Goal: Information Seeking & Learning: Learn about a topic

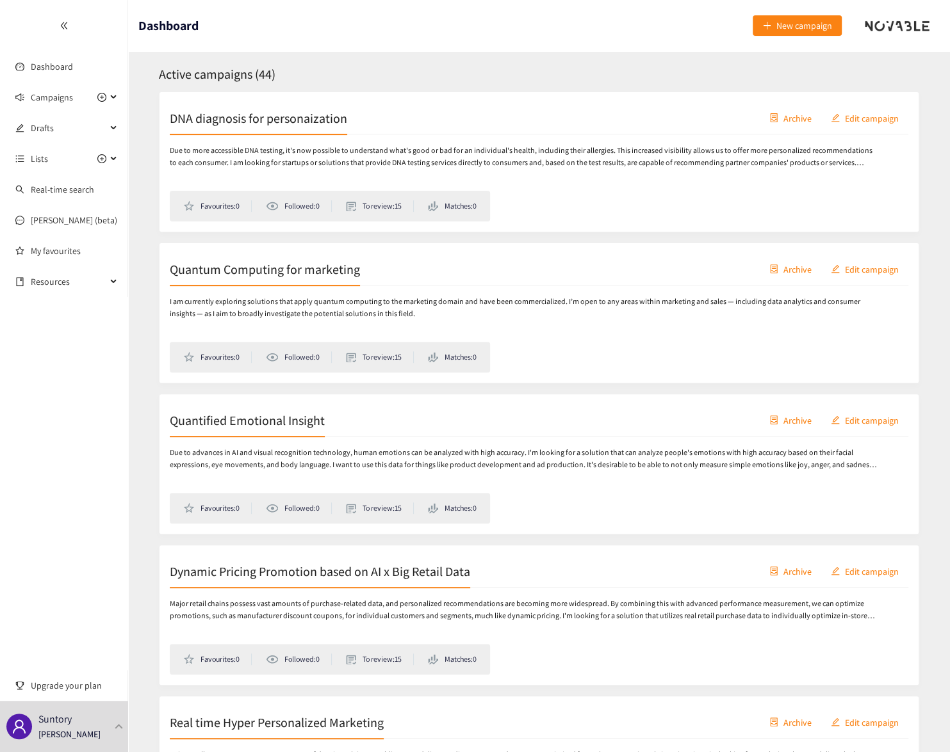
scroll to position [116, 0]
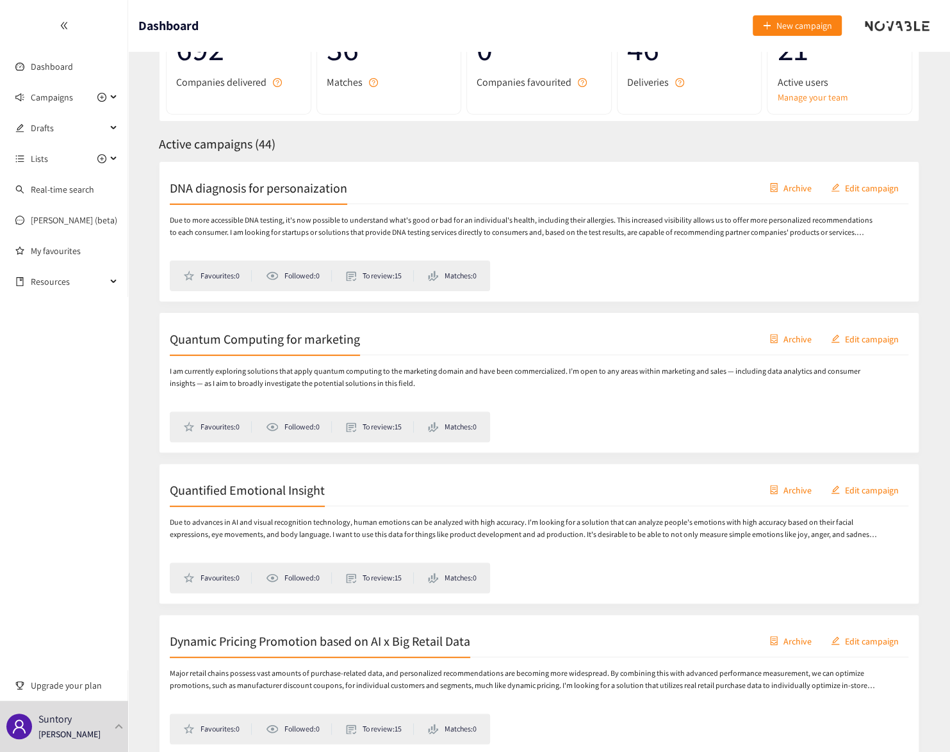
click at [249, 499] on h2 "Quantified Emotional Insight" at bounding box center [247, 490] width 155 height 18
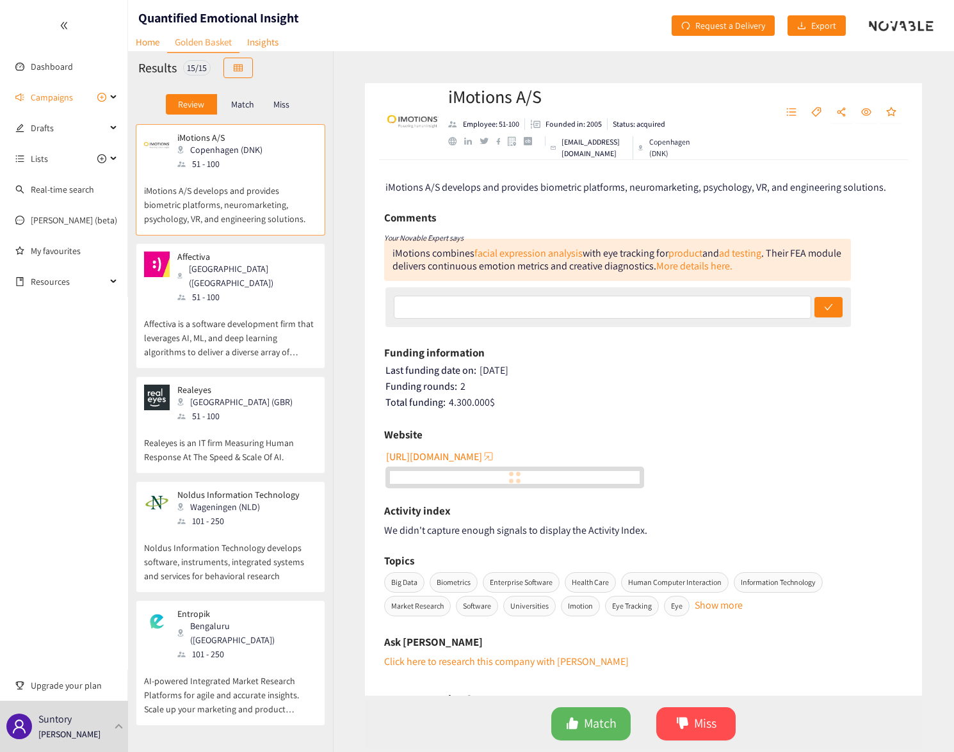
click at [225, 193] on p "iMotions A/S develops and provides biometric platforms, neuromarketing, psychol…" at bounding box center [230, 198] width 173 height 55
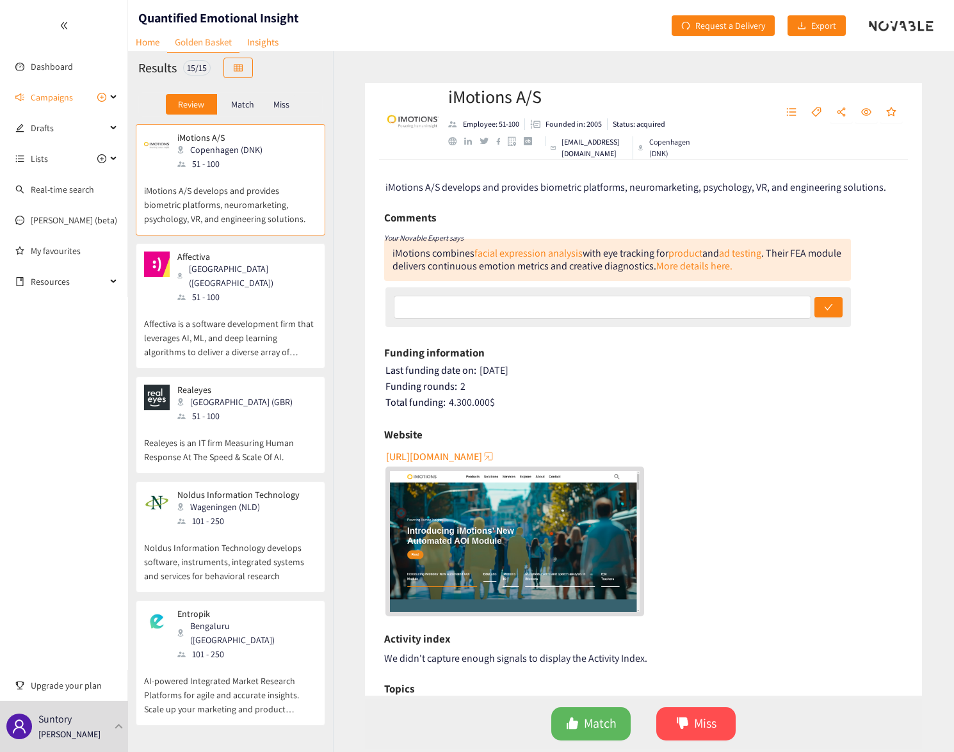
click at [234, 266] on div "[GEOGRAPHIC_DATA] ([GEOGRAPHIC_DATA])" at bounding box center [246, 276] width 138 height 28
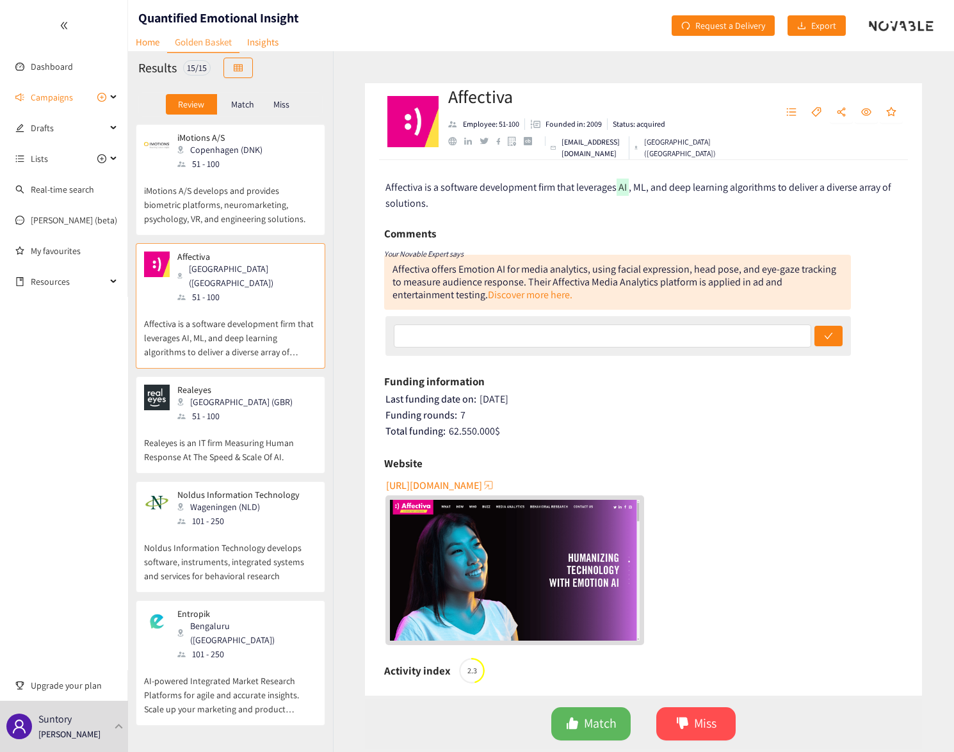
click at [259, 423] on p "Realeyes is an IT firm Measuring Human Response At The Speed & Scale Of AI." at bounding box center [230, 443] width 173 height 41
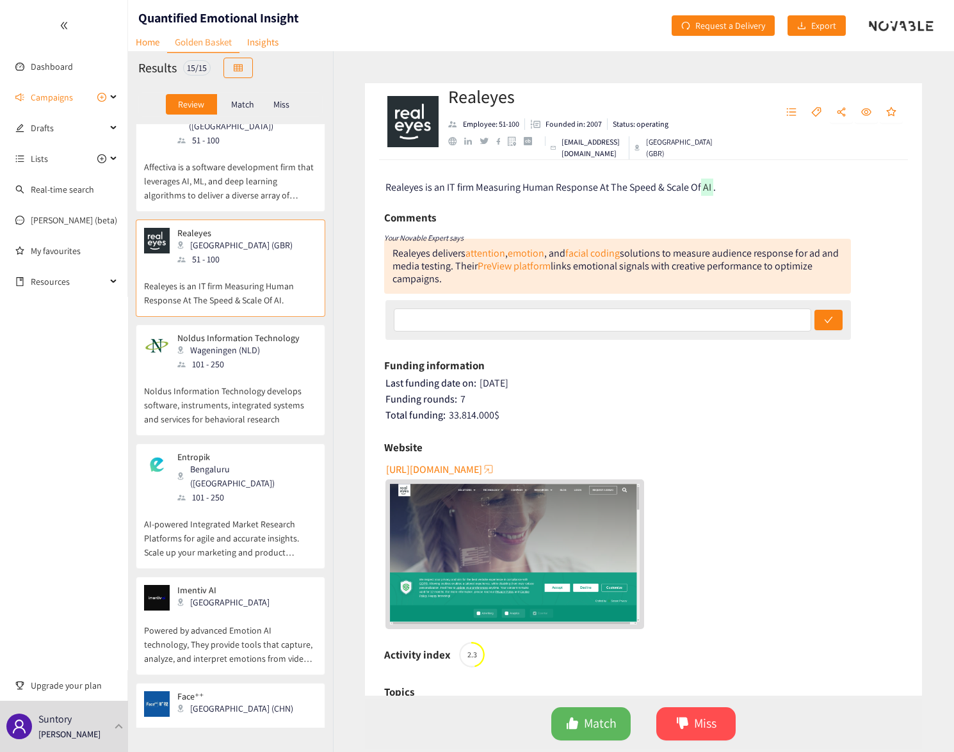
scroll to position [174, 0]
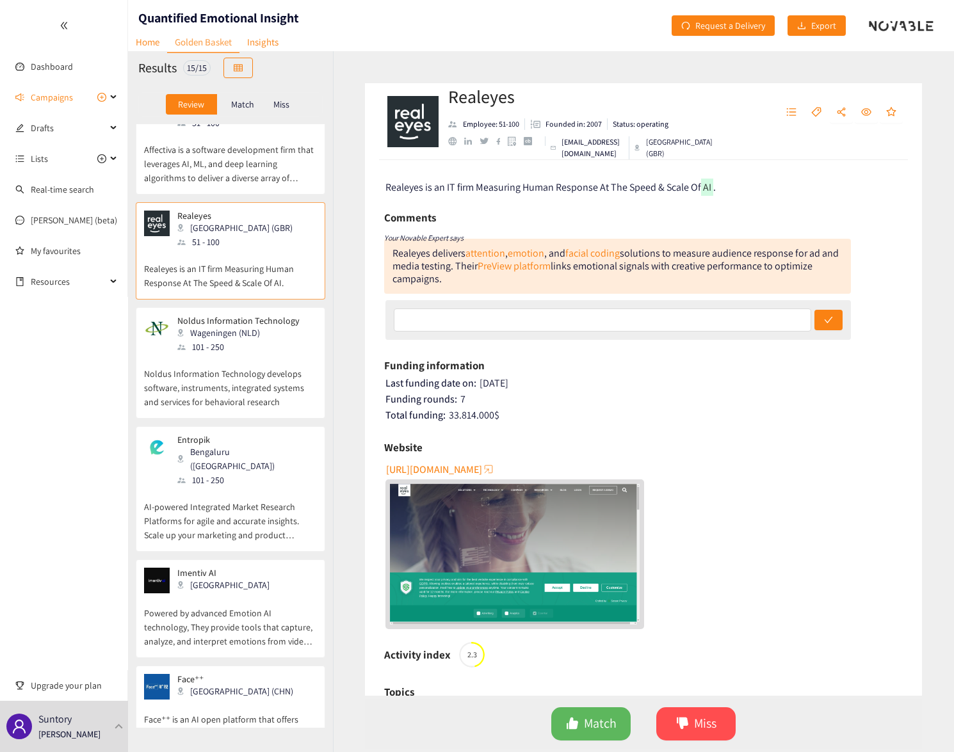
click at [265, 354] on p "Noldus Information Technology develops software, instruments, integrated system…" at bounding box center [230, 381] width 173 height 55
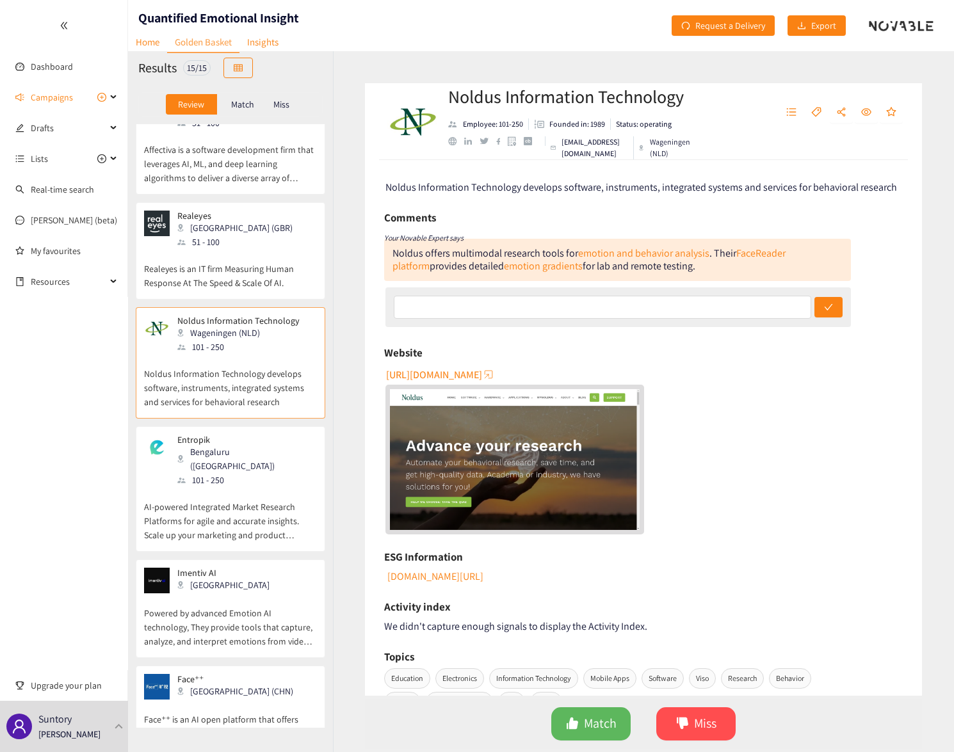
scroll to position [232, 0]
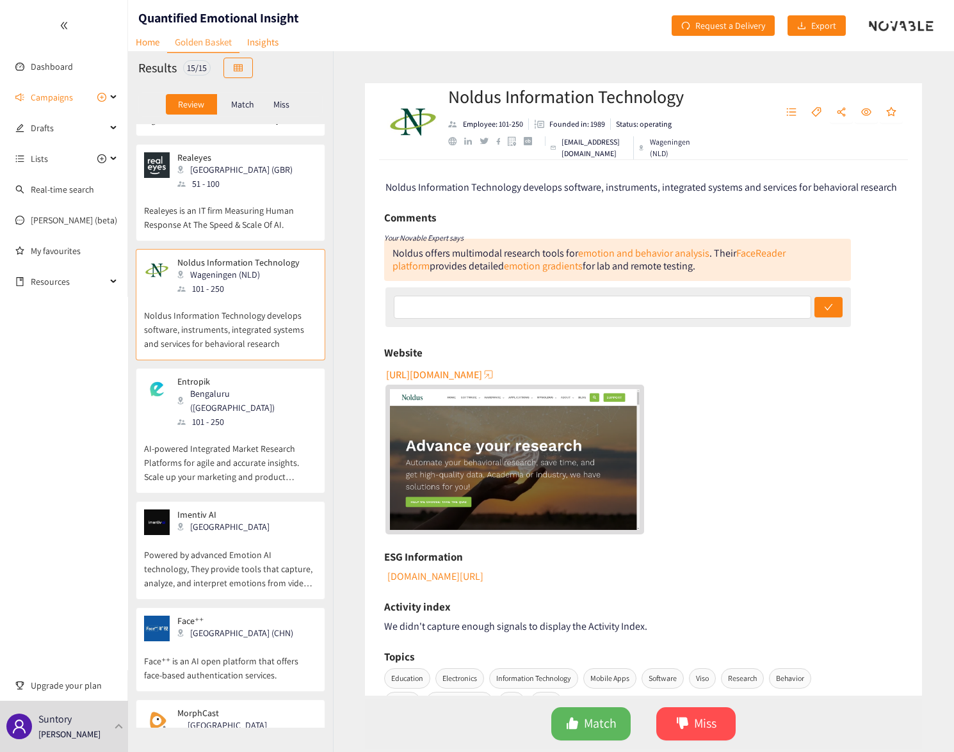
click at [265, 348] on div "iMotions A/S Copenhagen (DNK) 51 - 100 iMotions A/S develops and provides biome…" at bounding box center [230, 426] width 205 height 604
click at [265, 350] on div "iMotions A/S Copenhagen (DNK) 51 - 100 iMotions A/S develops and provides biome…" at bounding box center [230, 426] width 205 height 604
click at [272, 389] on div "Entropik Bengaluru ([GEOGRAPHIC_DATA]) 101 - 250" at bounding box center [230, 403] width 173 height 53
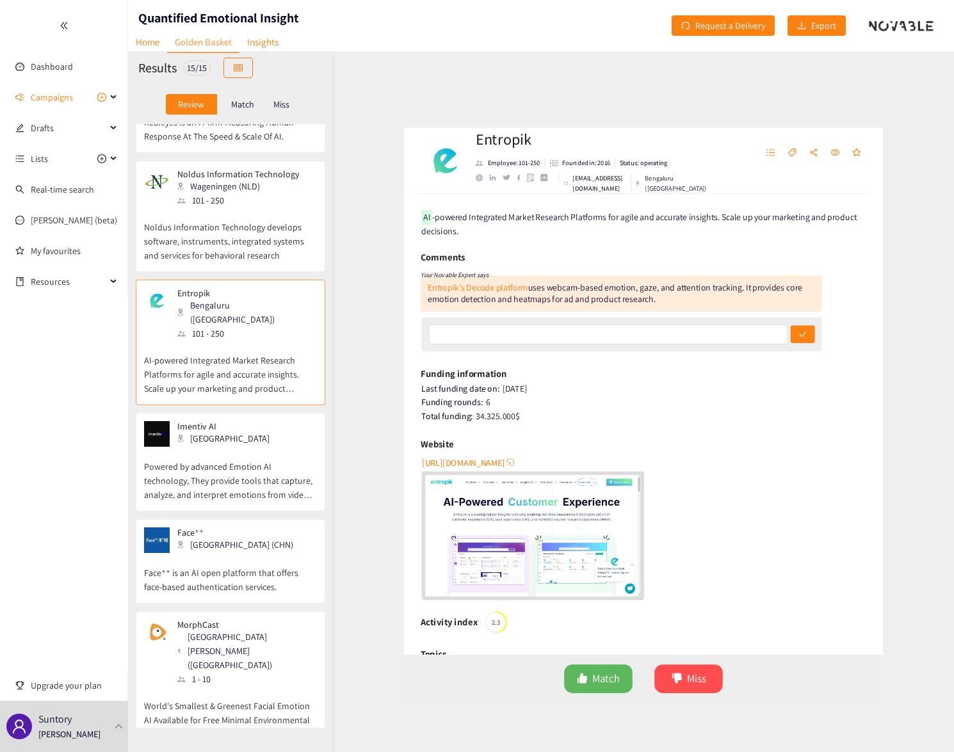
scroll to position [349, 0]
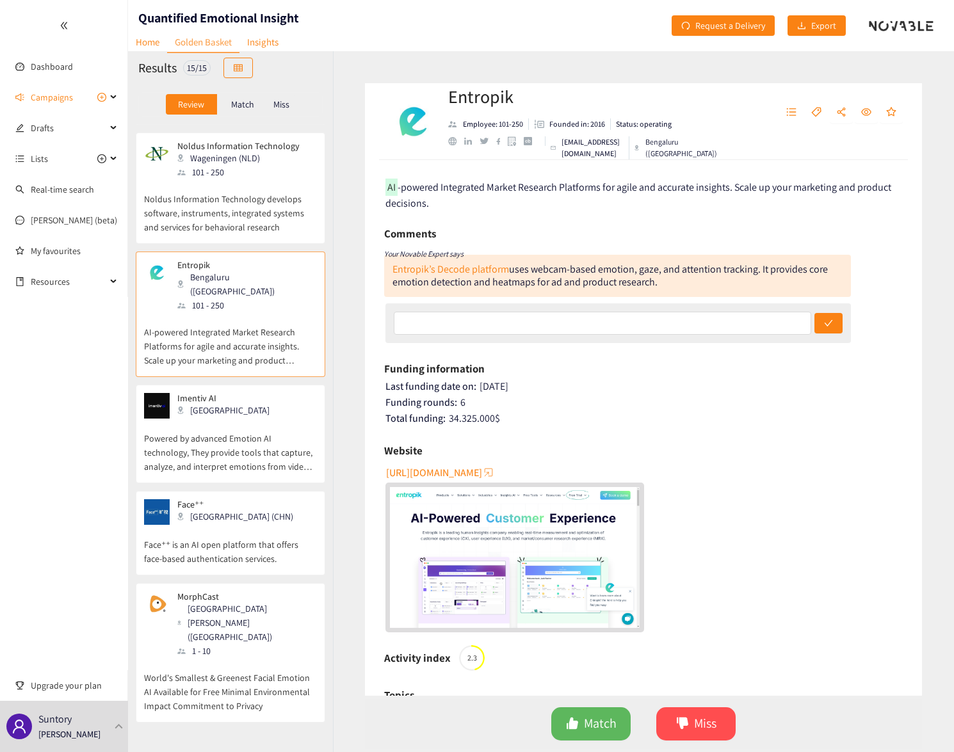
click at [272, 419] on p "Powered by advanced Emotion AI technology, They provide tools that capture, ana…" at bounding box center [230, 446] width 173 height 55
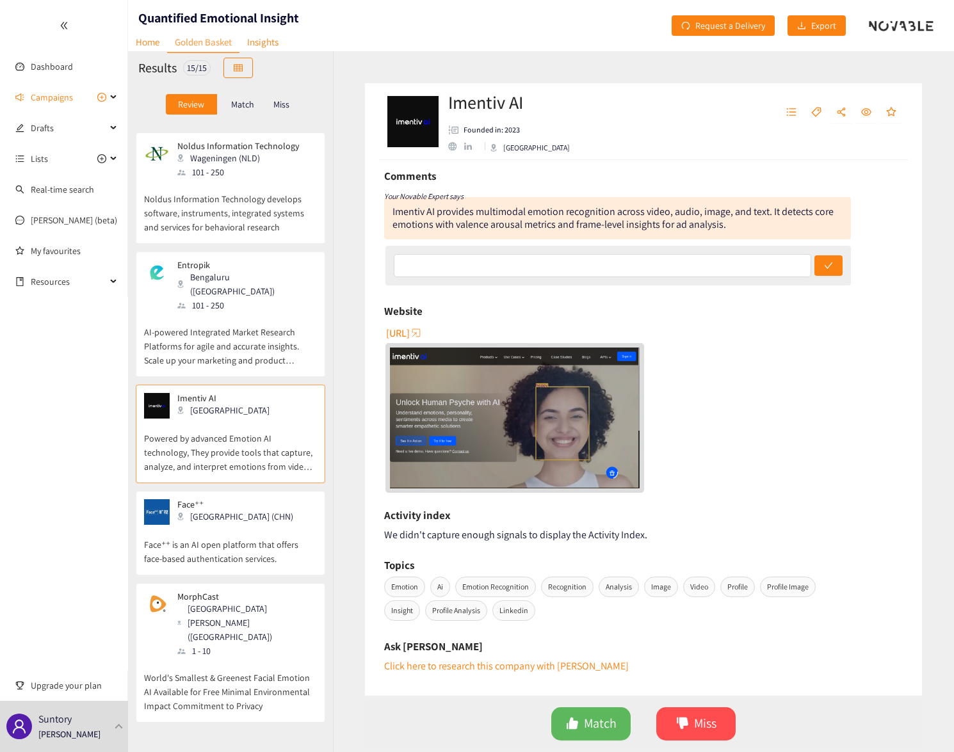
scroll to position [58, 0]
click at [410, 333] on span "[URL]" at bounding box center [398, 333] width 24 height 16
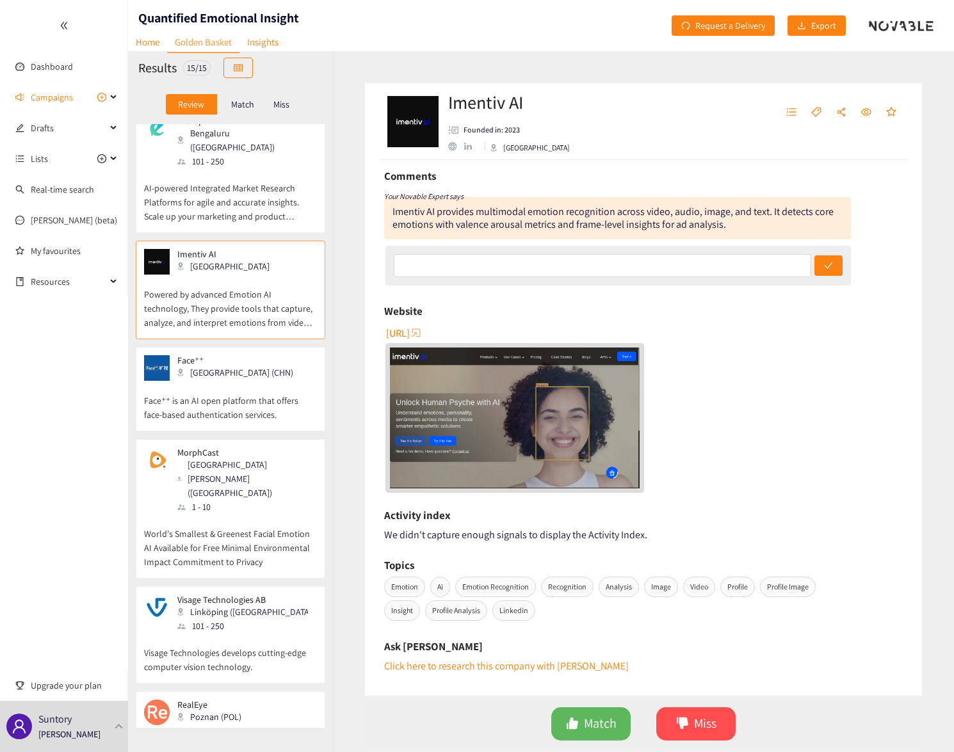
scroll to position [524, 0]
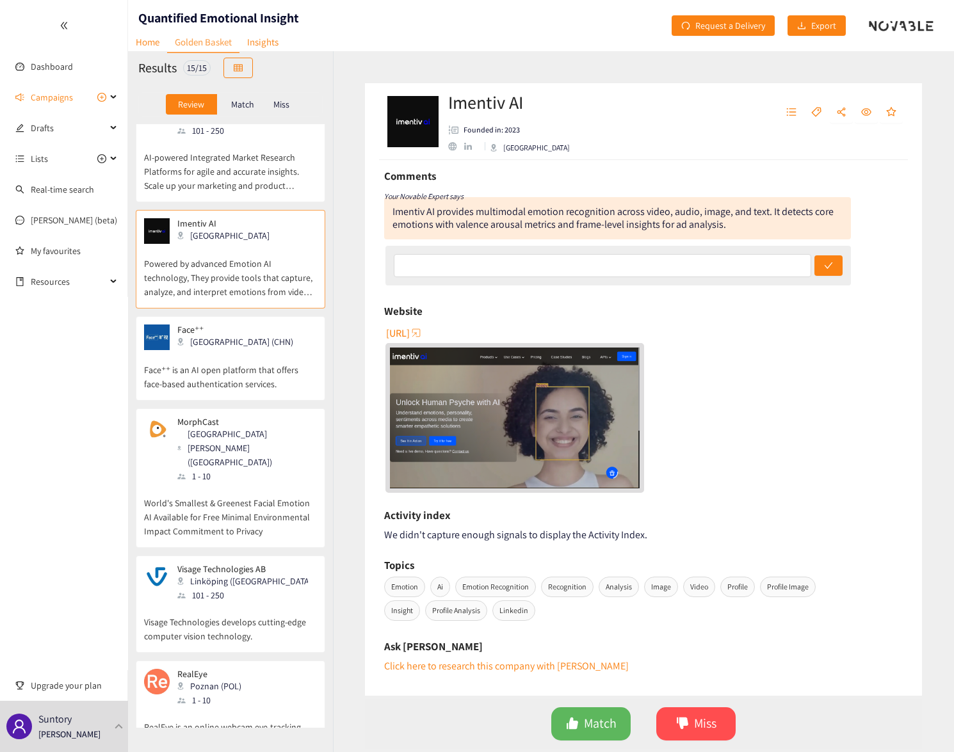
click at [268, 325] on div "Face⁺⁺ Beijing (CHN)" at bounding box center [230, 338] width 173 height 26
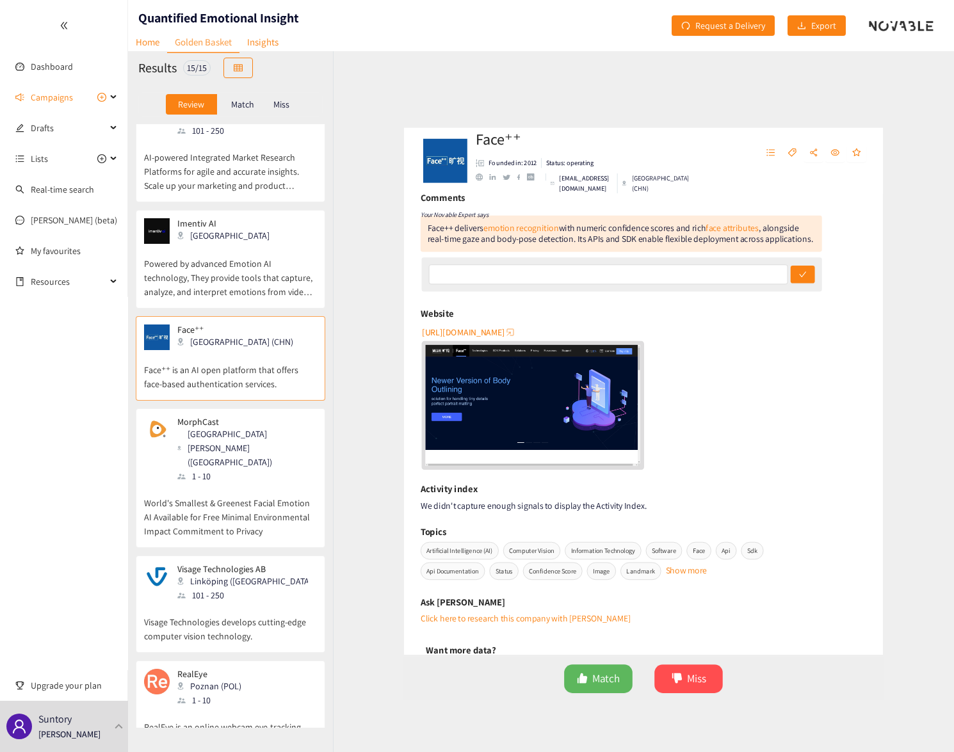
scroll to position [0, 0]
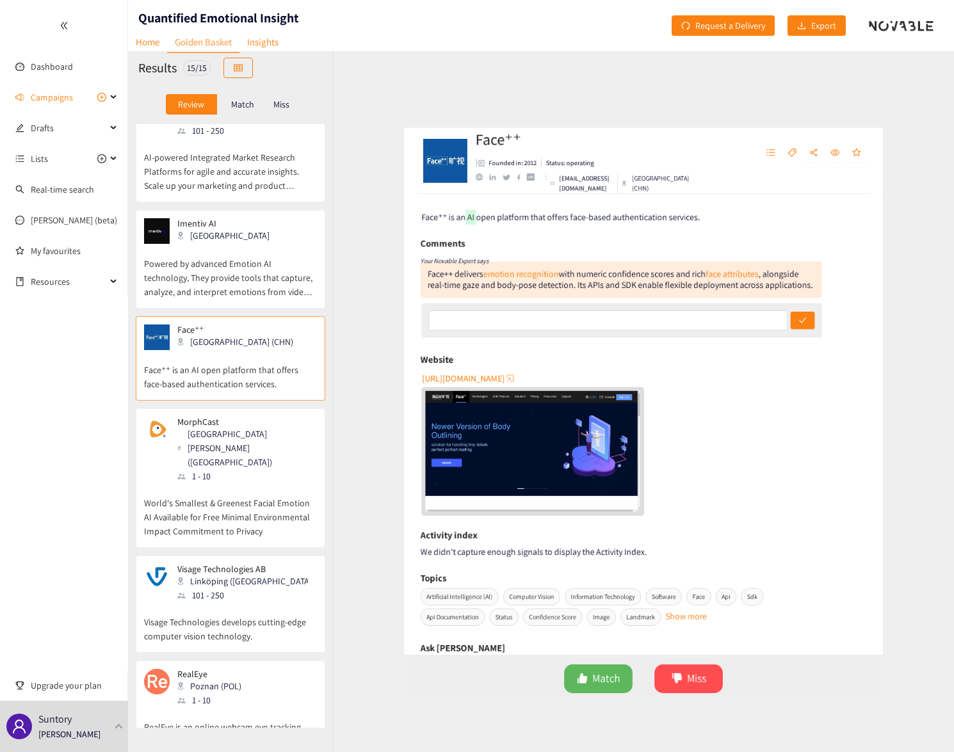
click at [206, 469] on div "1 - 10" at bounding box center [246, 476] width 138 height 14
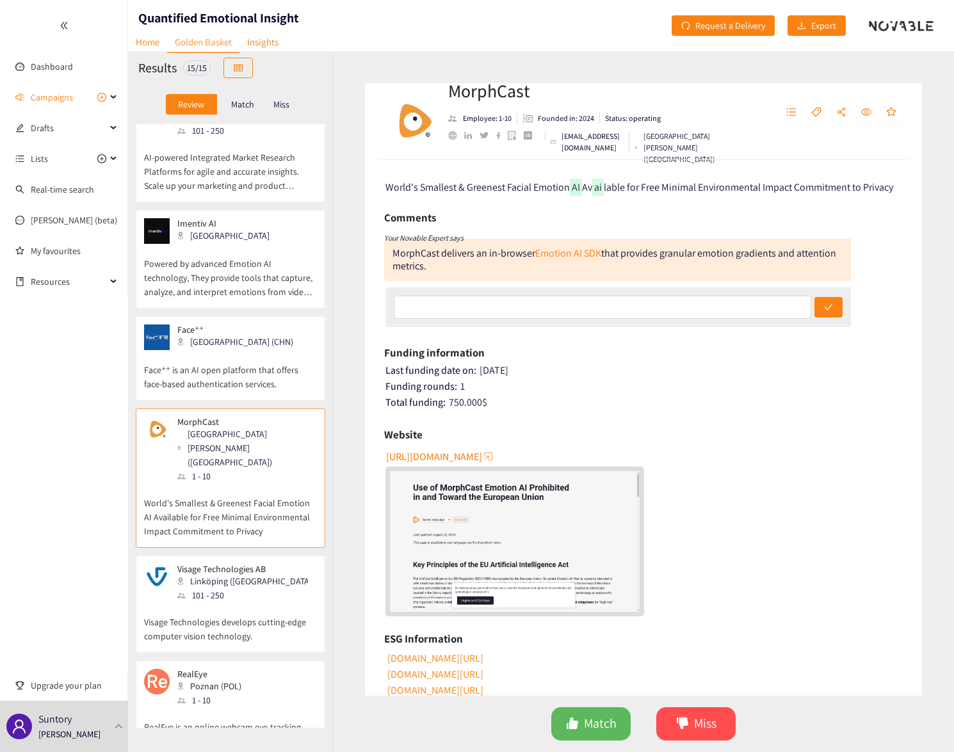
click at [482, 457] on span "[URL][DOMAIN_NAME]" at bounding box center [434, 457] width 96 height 16
drag, startPoint x: 442, startPoint y: 96, endPoint x: 545, endPoint y: 99, distance: 102.5
click at [545, 99] on div "MorphCast Employee: 1-10 Founded in: 2024 Status: operating [EMAIL_ADDRESS][DOM…" at bounding box center [643, 121] width 557 height 77
copy div "MorphCast"
click at [583, 255] on link "Emotion AI SDK" at bounding box center [568, 253] width 66 height 13
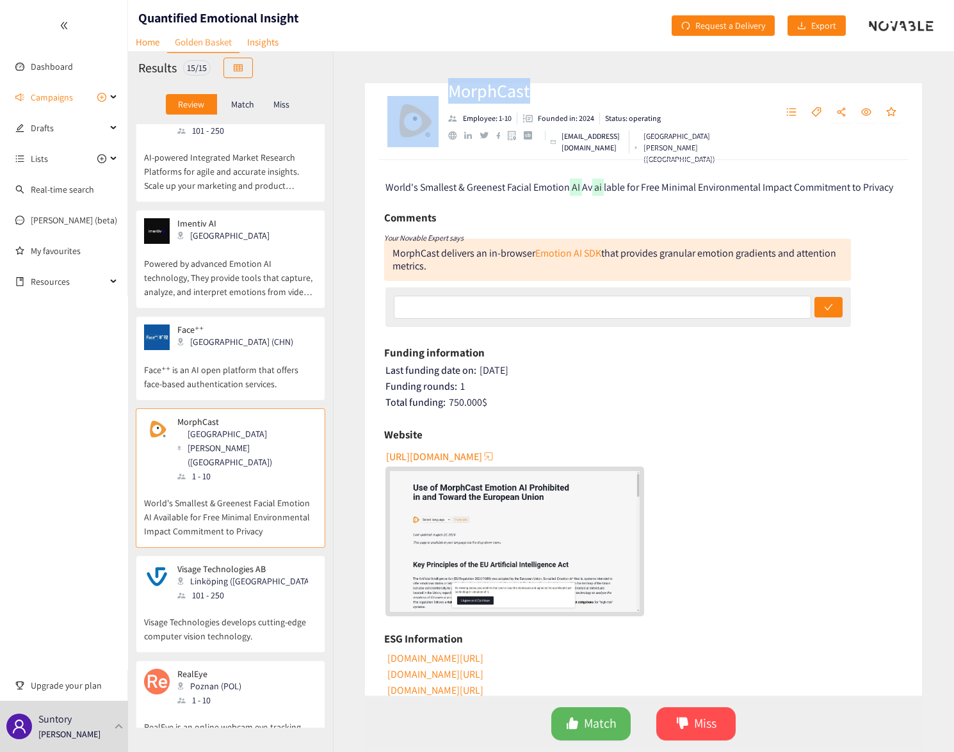
scroll to position [640, 0]
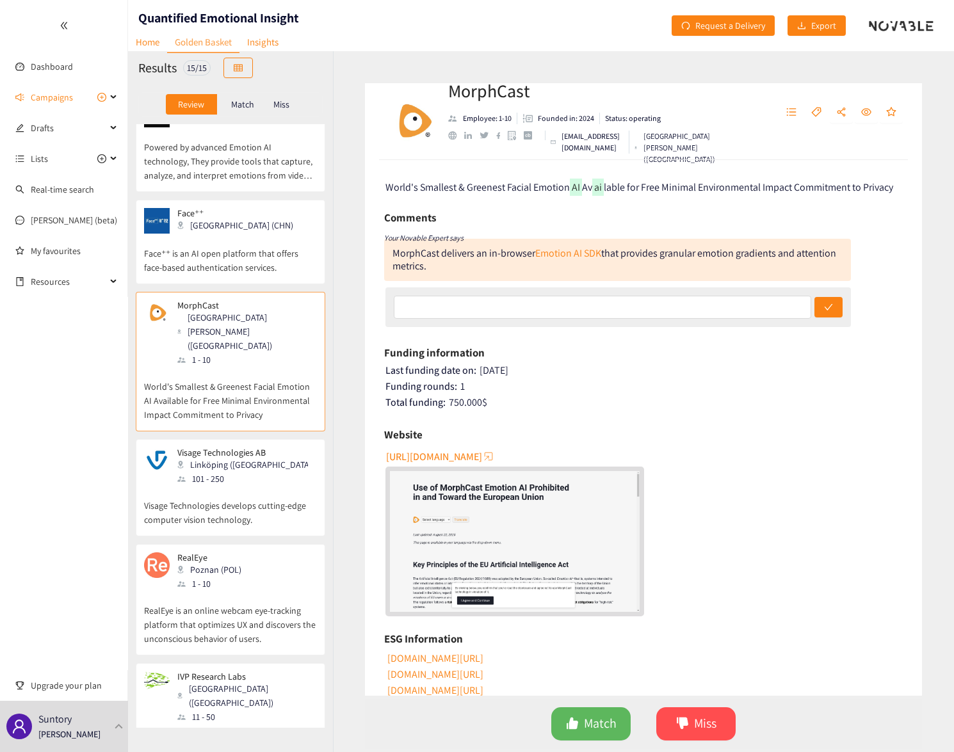
click at [241, 472] on div "101 - 250" at bounding box center [246, 479] width 138 height 14
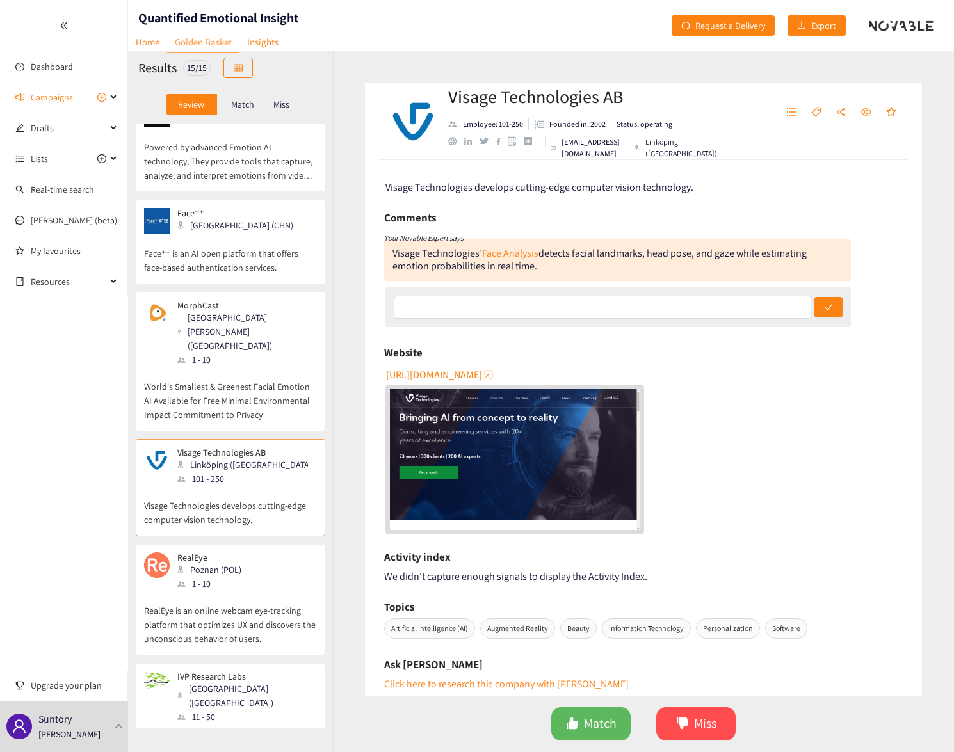
click at [482, 372] on span "[URL][DOMAIN_NAME]" at bounding box center [434, 375] width 96 height 16
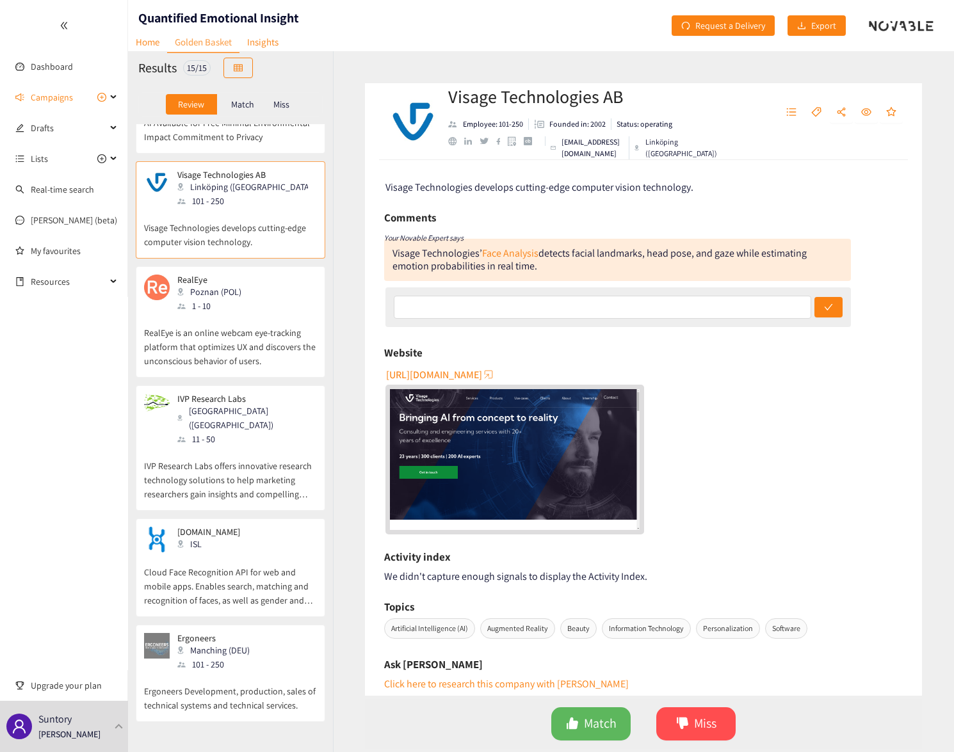
scroll to position [931, 0]
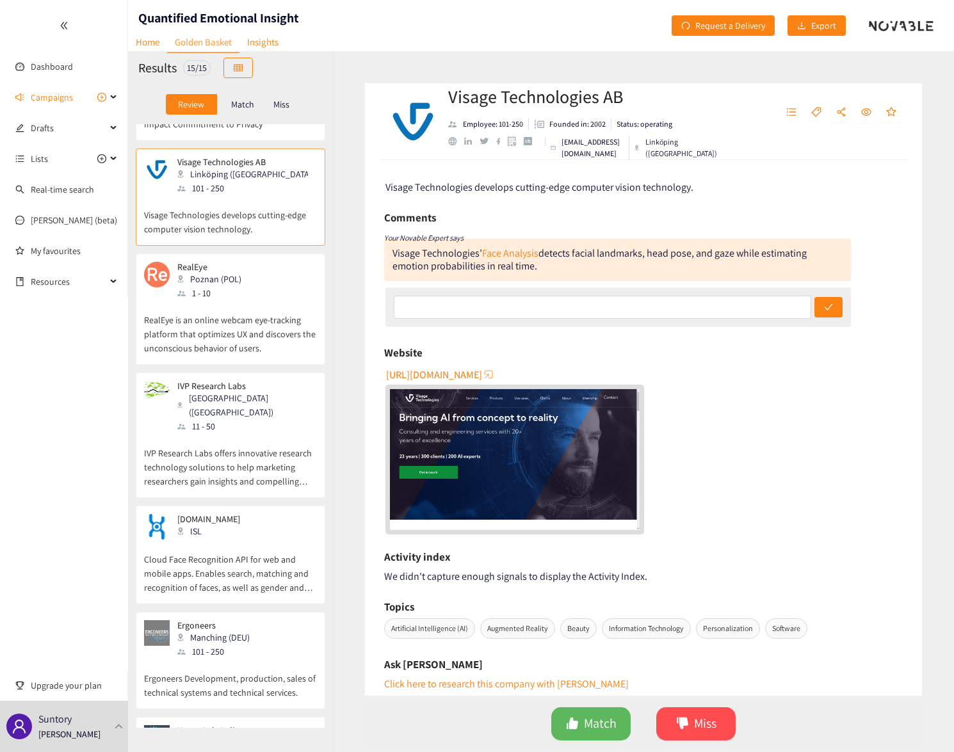
click at [243, 300] on p "RealEye is an online webcam eye-tracking platform that optimizes UX and discove…" at bounding box center [230, 327] width 173 height 55
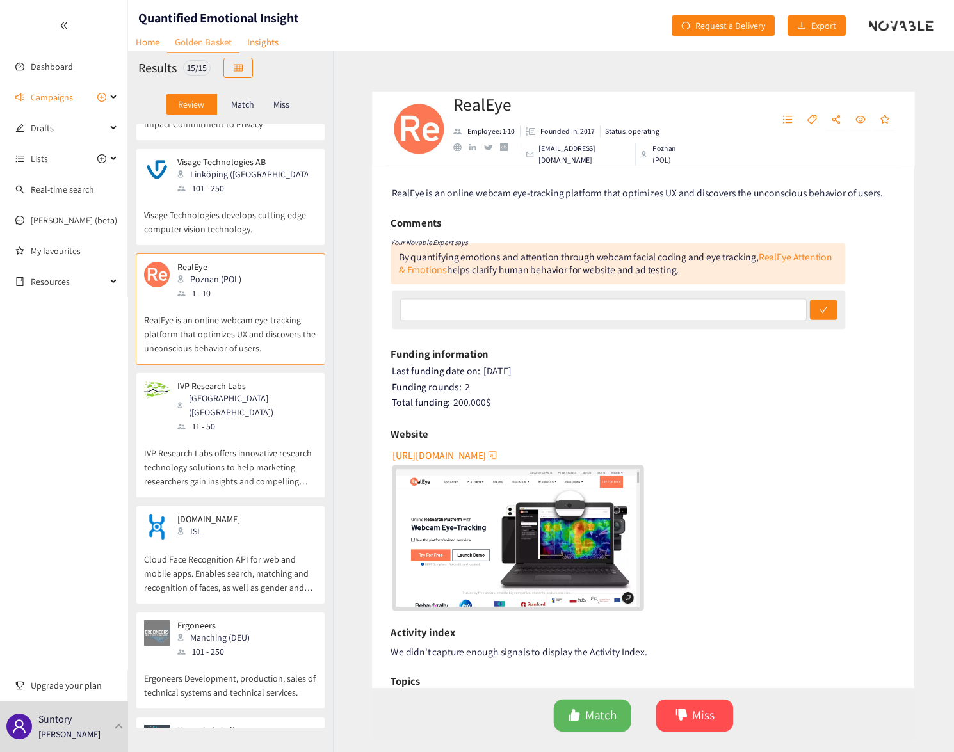
click at [243, 434] on p "IVP Research Labs offers innovative research technology solutions to help marke…" at bounding box center [230, 461] width 173 height 55
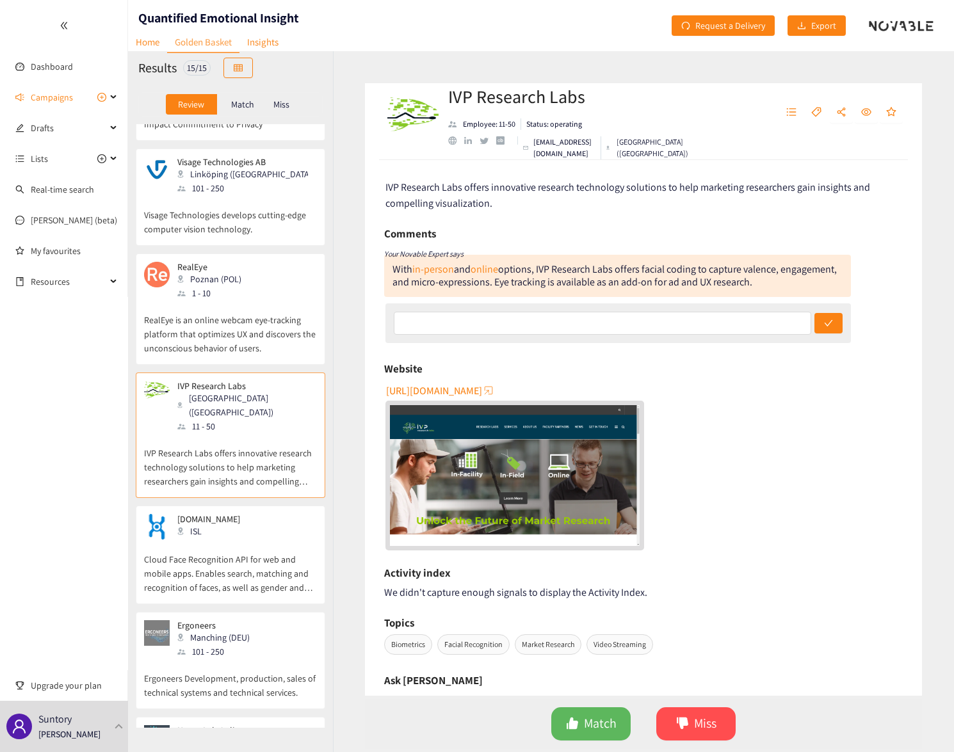
click at [257, 514] on div "[DOMAIN_NAME] ISL" at bounding box center [230, 527] width 173 height 26
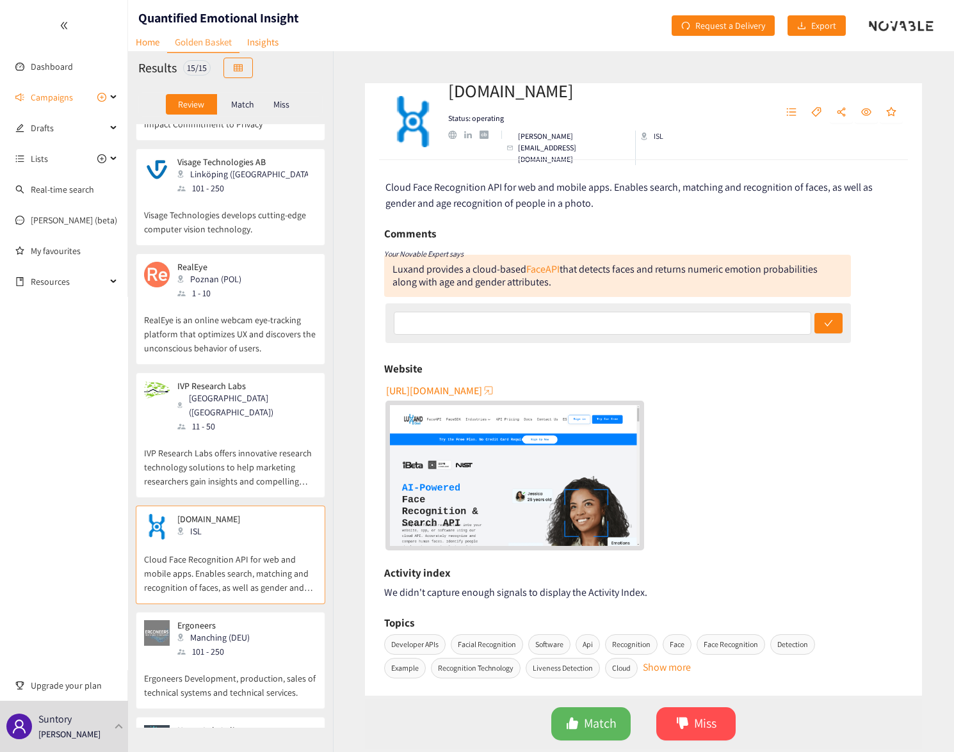
click at [262, 659] on p "Ergoneers Development, production, sales of technical systems and technical ser…" at bounding box center [230, 679] width 173 height 41
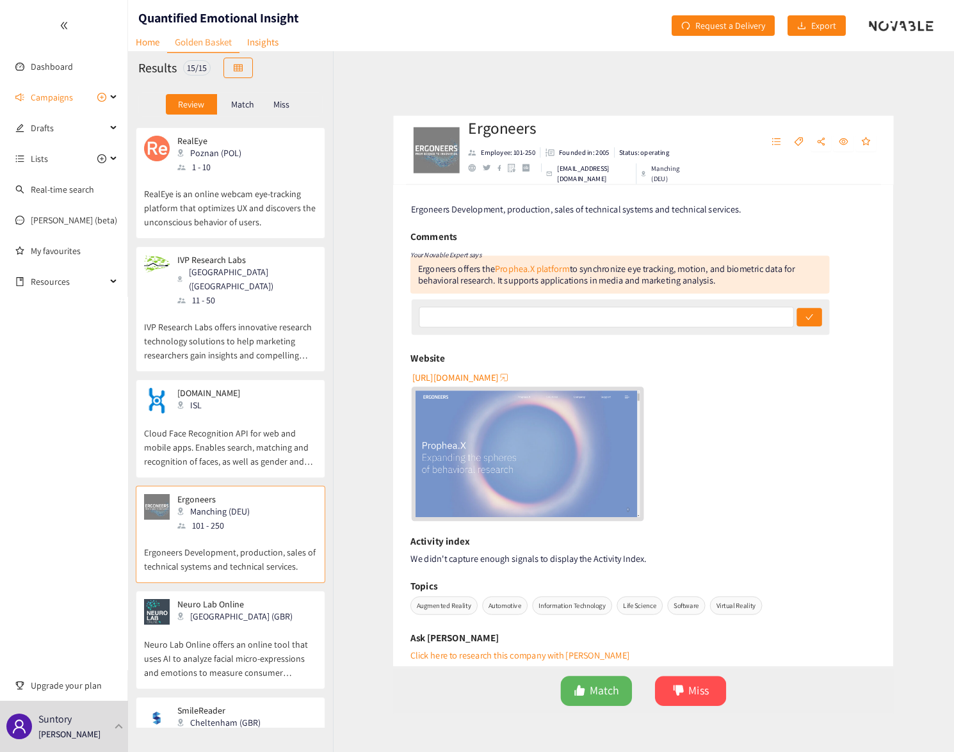
scroll to position [1060, 0]
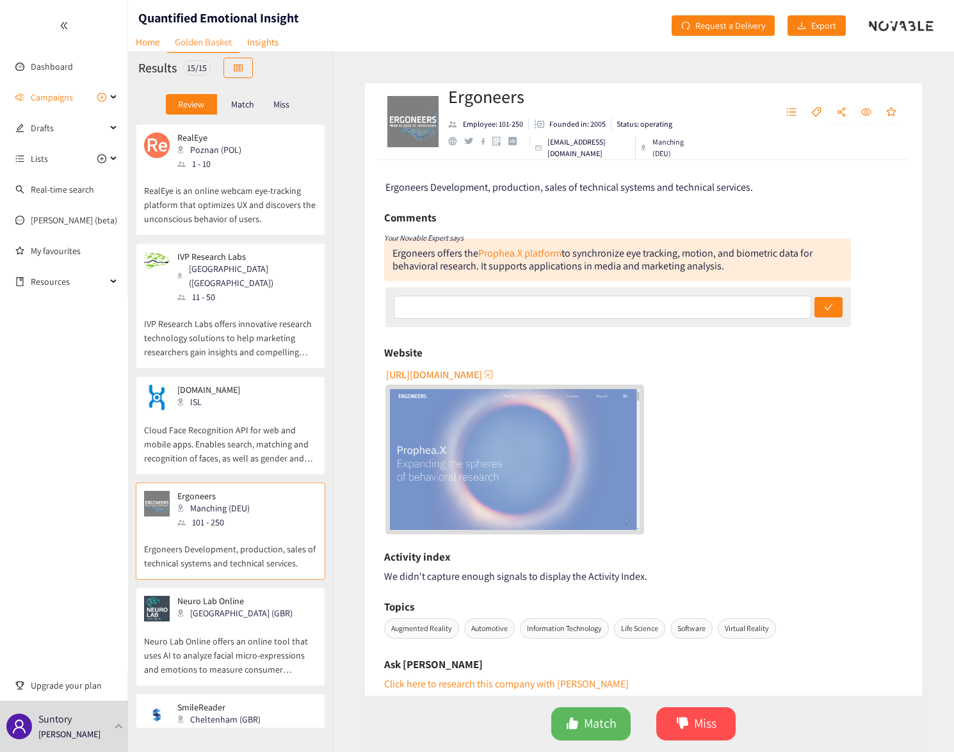
click at [255, 622] on p "Neuro Lab Online offers an online tool that uses AI to analyze facial micro-exp…" at bounding box center [230, 649] width 173 height 55
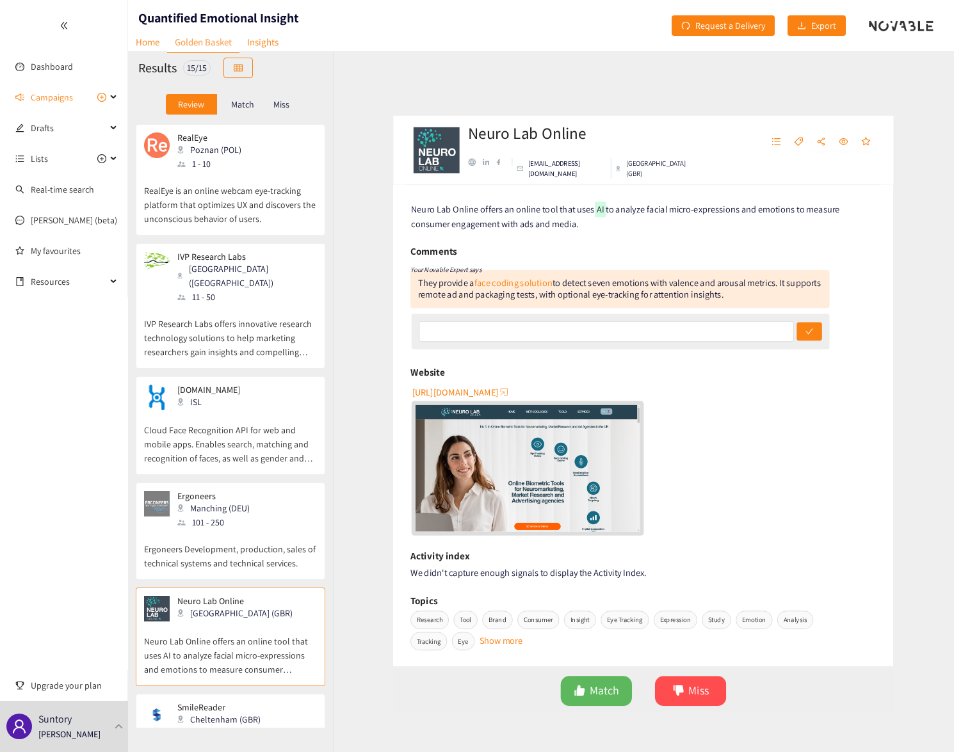
click at [236, 713] on div "Cheltenham (GBR)" at bounding box center [222, 720] width 91 height 14
